Goal: Transaction & Acquisition: Obtain resource

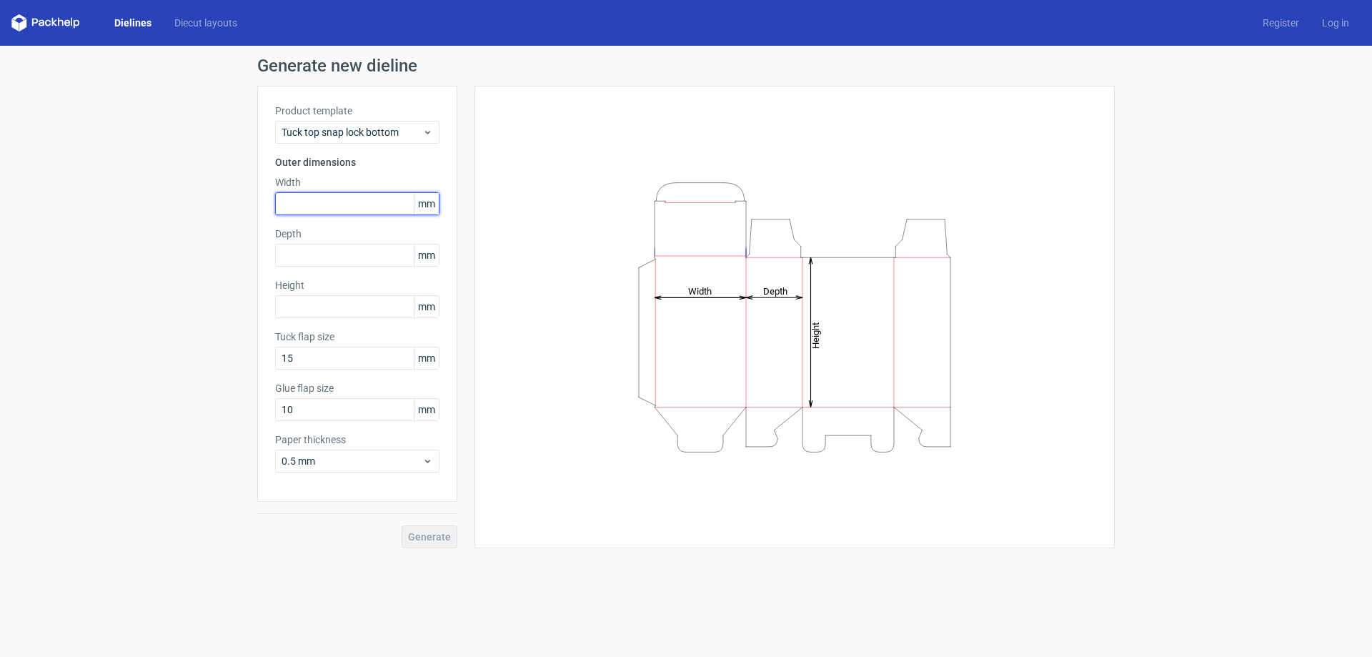
click at [331, 198] on input "text" at bounding box center [357, 203] width 164 height 23
type input "70"
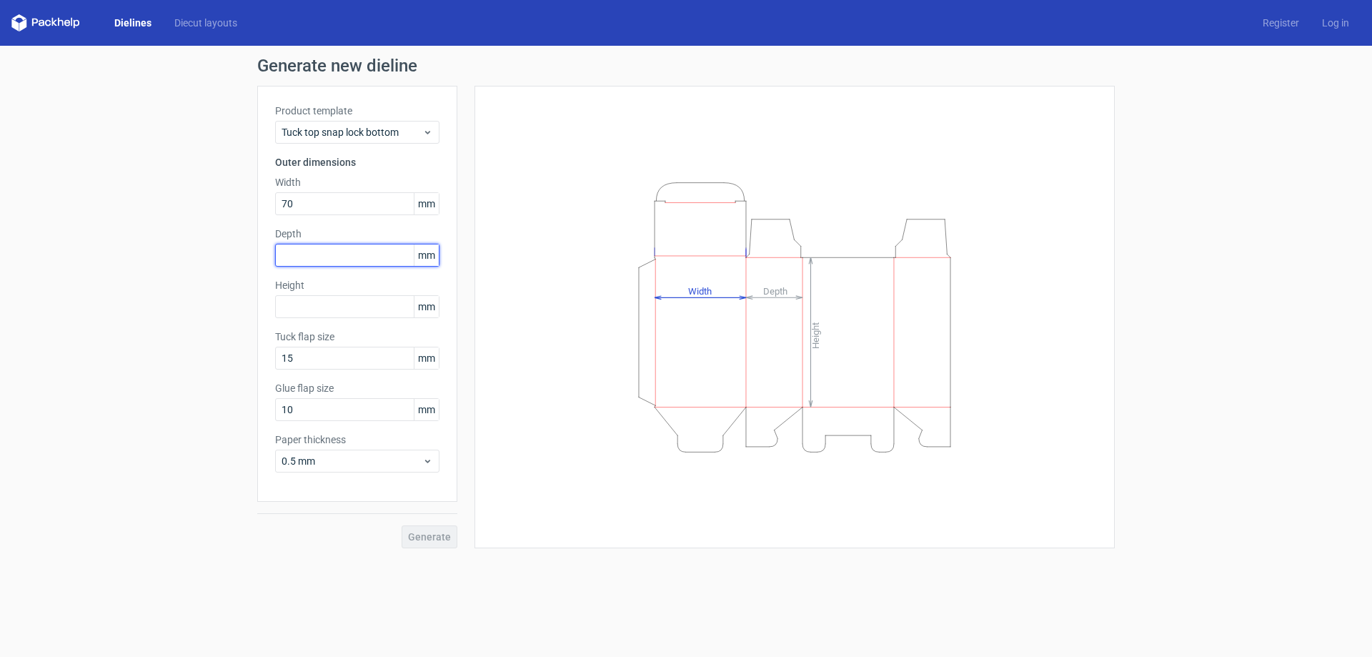
click at [325, 262] on input "text" at bounding box center [357, 255] width 164 height 23
type input "70"
click at [306, 294] on div "Height mm" at bounding box center [357, 298] width 164 height 40
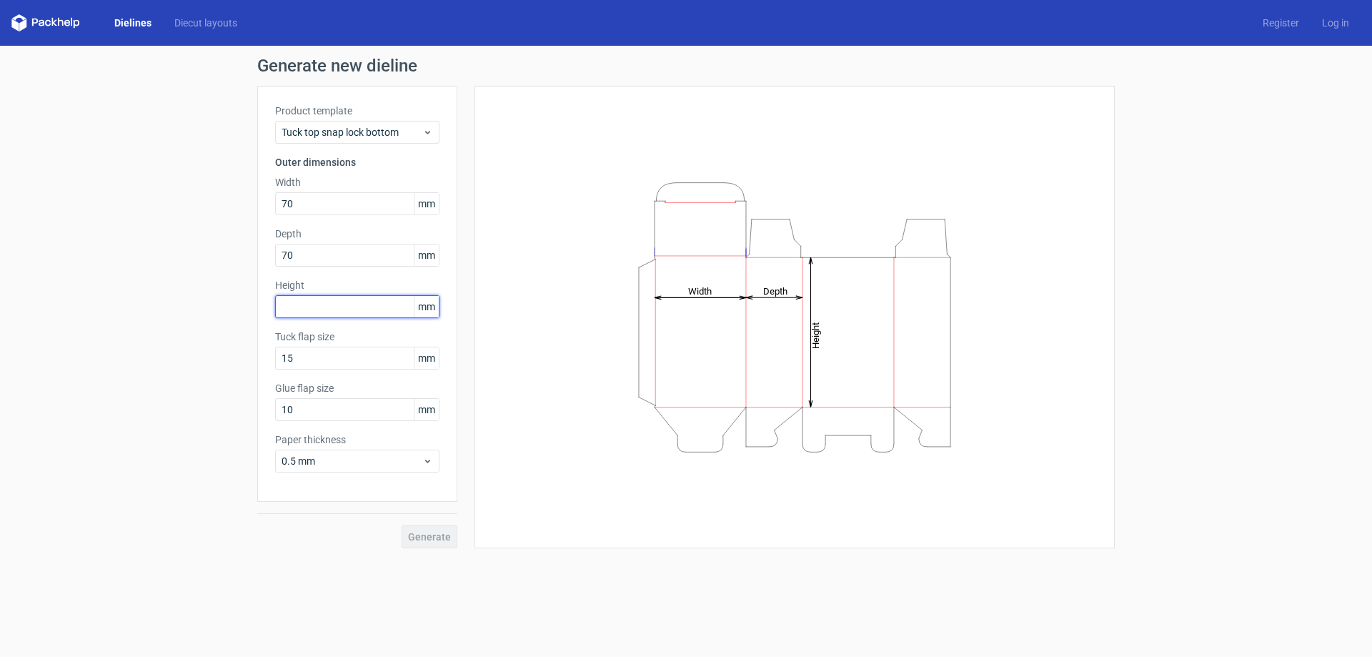
click at [306, 305] on input "text" at bounding box center [357, 306] width 164 height 23
type input "200"
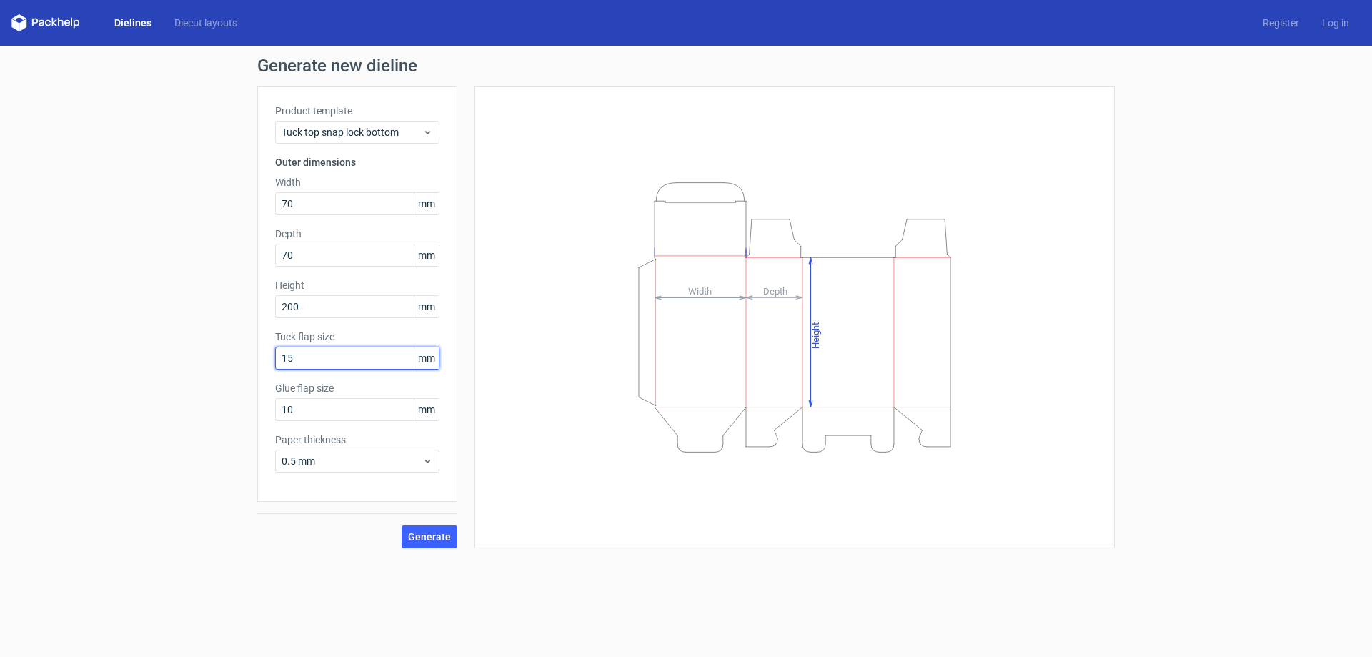
click at [318, 362] on input "15" at bounding box center [357, 358] width 164 height 23
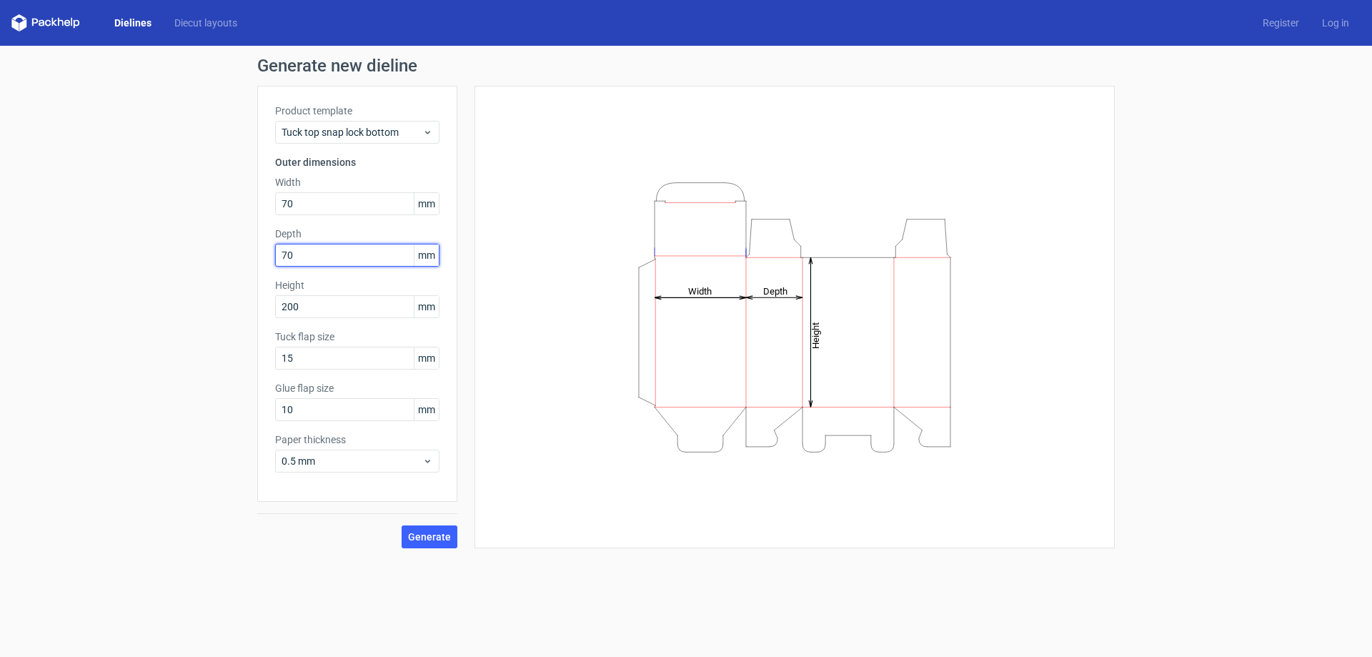
click at [329, 265] on input "70" at bounding box center [357, 255] width 164 height 23
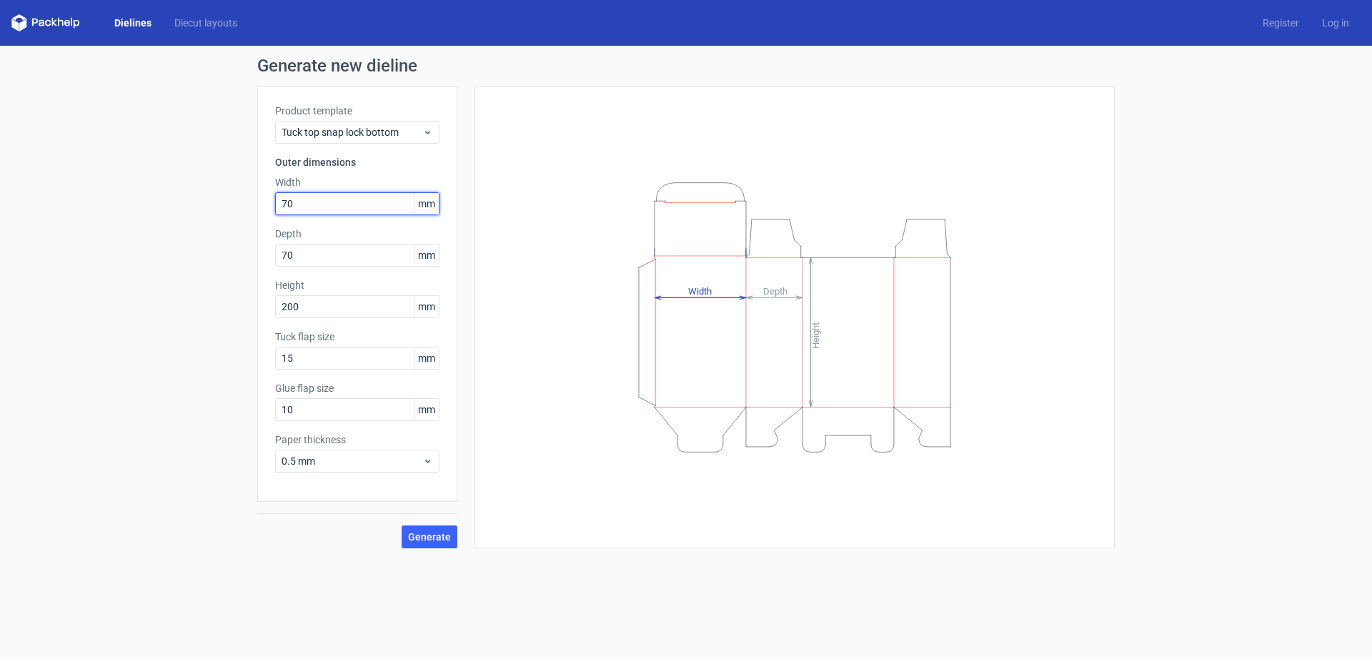
click at [304, 204] on input "70" at bounding box center [357, 203] width 164 height 23
click at [334, 364] on input "15" at bounding box center [357, 358] width 164 height 23
click at [323, 469] on div "0.5 mm" at bounding box center [357, 460] width 164 height 23
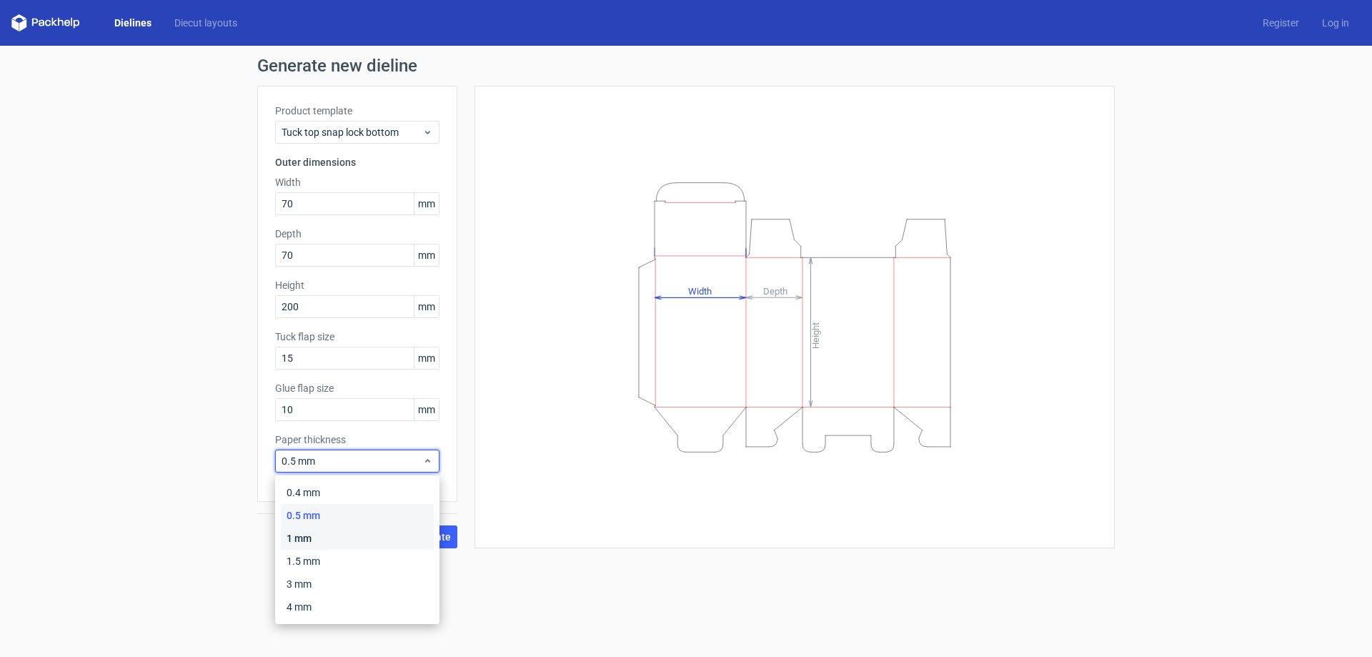
click at [325, 542] on div "1 mm" at bounding box center [357, 538] width 153 height 23
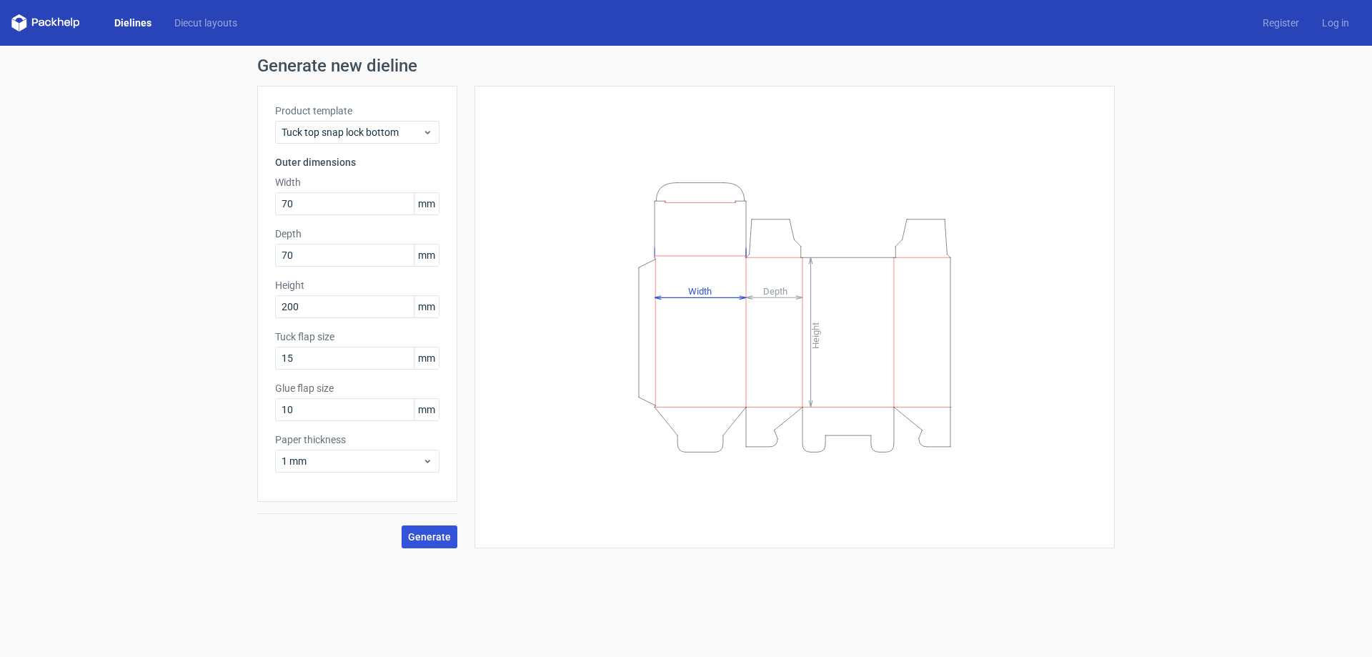
click at [417, 534] on span "Generate" at bounding box center [429, 537] width 43 height 10
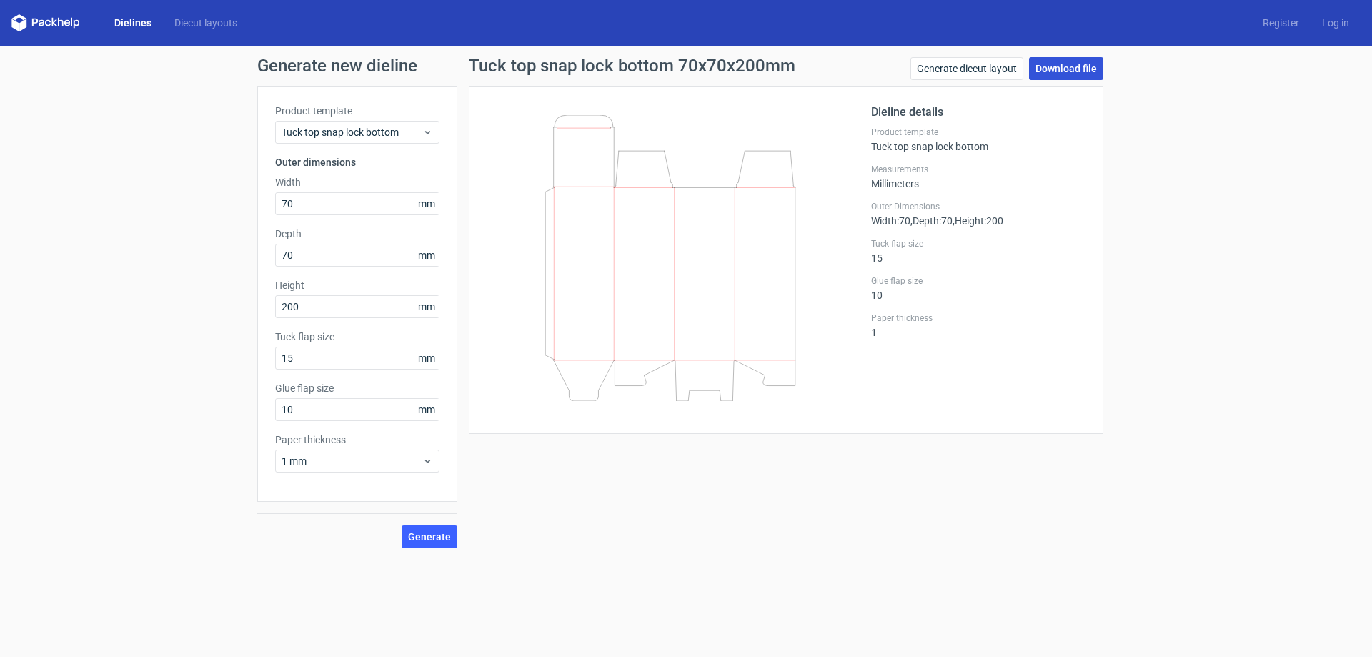
click at [1043, 66] on link "Download file" at bounding box center [1066, 68] width 74 height 23
click at [321, 206] on input "70" at bounding box center [357, 203] width 164 height 23
drag, startPoint x: 322, startPoint y: 205, endPoint x: 218, endPoint y: 249, distance: 113.1
click at [241, 229] on div "Generate new dieline Product template Tuck top snap lock bottom Outer dimension…" at bounding box center [686, 303] width 1372 height 514
type input "60"
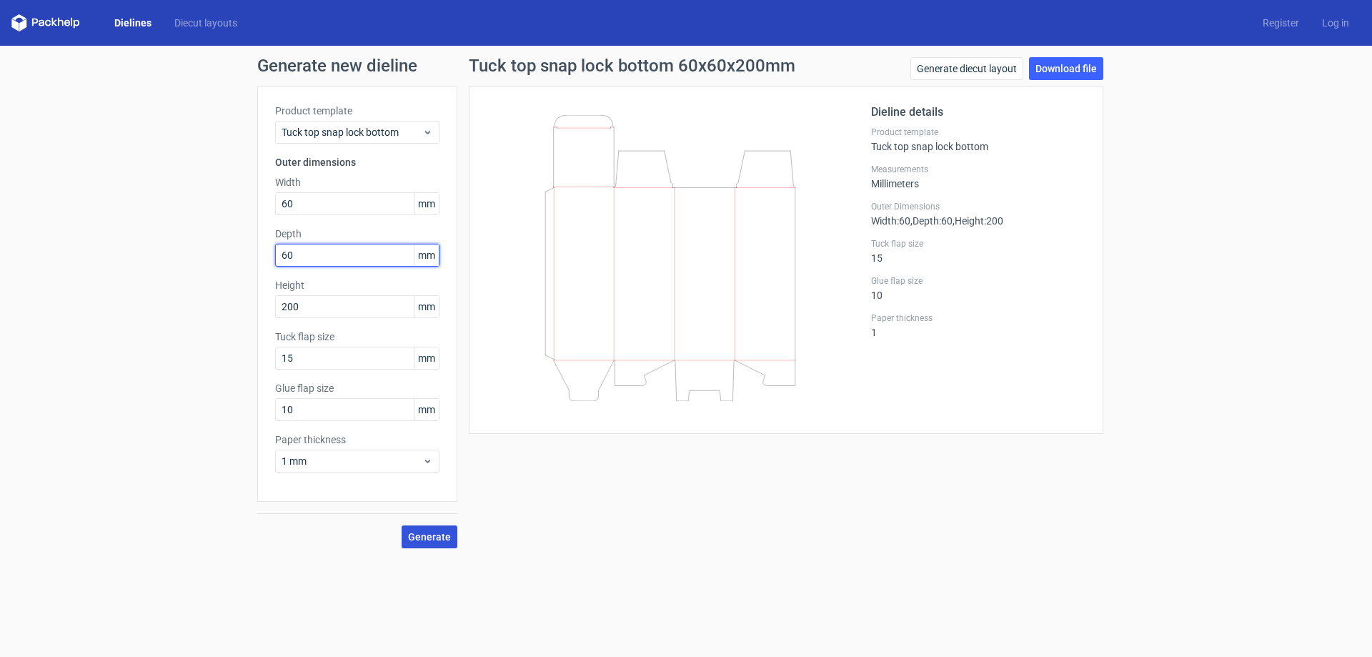
type input "60"
click at [434, 538] on span "Generate" at bounding box center [429, 537] width 43 height 10
click at [1075, 65] on link "Download file" at bounding box center [1066, 68] width 74 height 23
drag, startPoint x: 356, startPoint y: 203, endPoint x: 221, endPoint y: 224, distance: 136.0
click at [222, 224] on div "Generate new dieline Product template Tuck top snap lock bottom Outer dimension…" at bounding box center [686, 303] width 1372 height 514
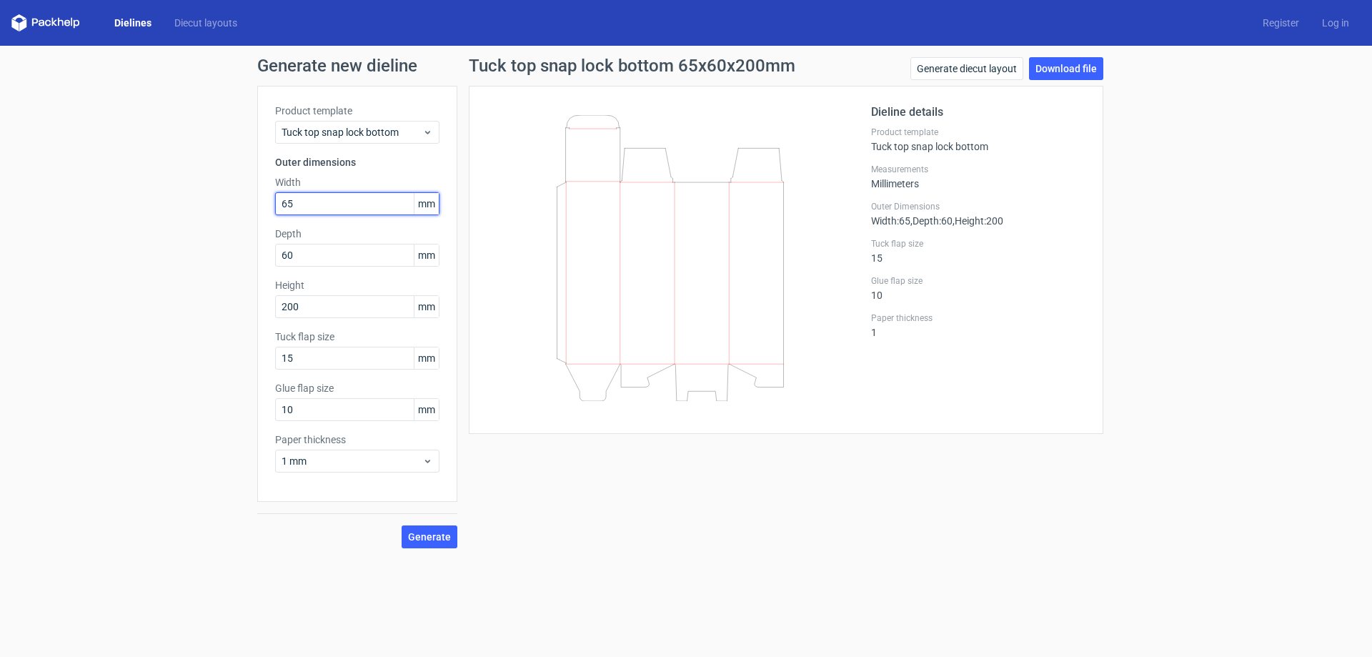
type input "65"
click at [435, 541] on span "Generate" at bounding box center [429, 537] width 43 height 10
click at [1072, 75] on link "Download file" at bounding box center [1066, 68] width 74 height 23
drag, startPoint x: 350, startPoint y: 201, endPoint x: 234, endPoint y: 207, distance: 116.6
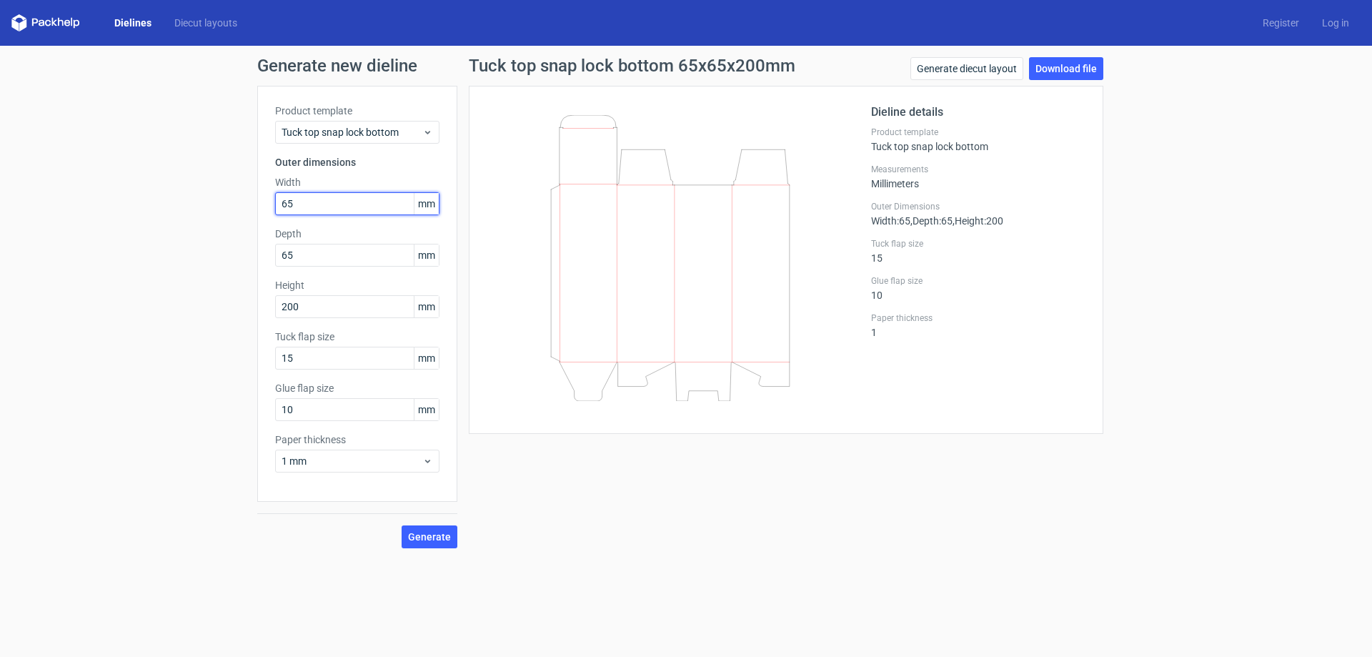
click at [234, 206] on div "Generate new dieline Product template Tuck top snap lock bottom Outer dimension…" at bounding box center [686, 303] width 1372 height 514
type input "56"
click at [334, 307] on input "200" at bounding box center [357, 306] width 164 height 23
drag, startPoint x: 343, startPoint y: 304, endPoint x: 171, endPoint y: 313, distance: 172.4
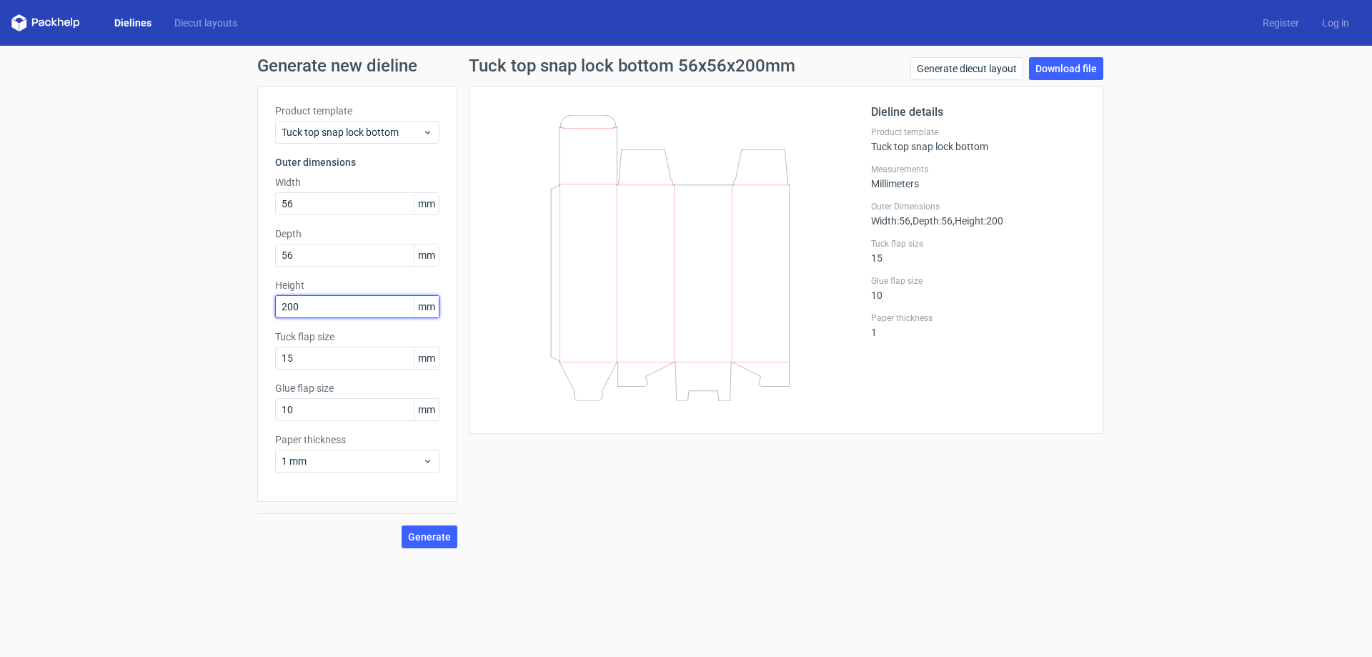
click at [171, 313] on div "Generate new dieline Product template Tuck top snap lock bottom Outer dimension…" at bounding box center [686, 303] width 1372 height 514
type input "170"
click at [329, 244] on input "56" at bounding box center [357, 255] width 164 height 23
click at [617, 530] on div "Tuck top snap lock bottom 56x56x170mm Generate diecut layout Download file Diel…" at bounding box center [785, 302] width 657 height 491
click at [442, 532] on span "Generate" at bounding box center [429, 537] width 43 height 10
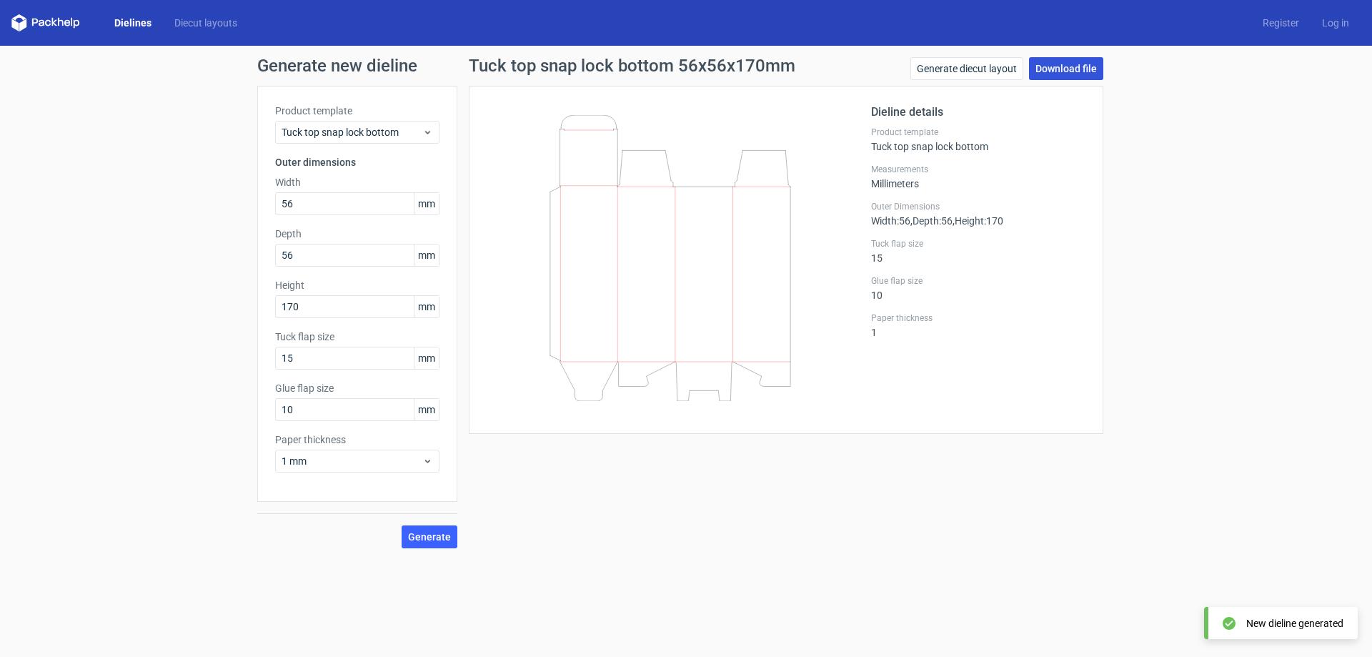
click at [1062, 59] on link "Download file" at bounding box center [1066, 68] width 74 height 23
